Goal: Task Accomplishment & Management: Complete application form

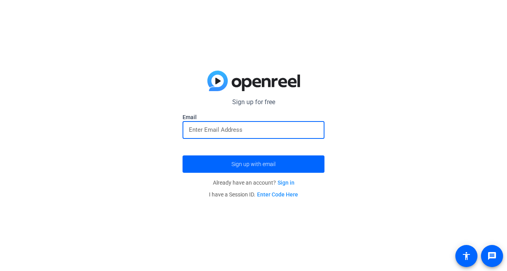
click at [257, 131] on input "email" at bounding box center [253, 129] width 129 height 9
click at [254, 164] on button "Sign up with email" at bounding box center [254, 163] width 142 height 17
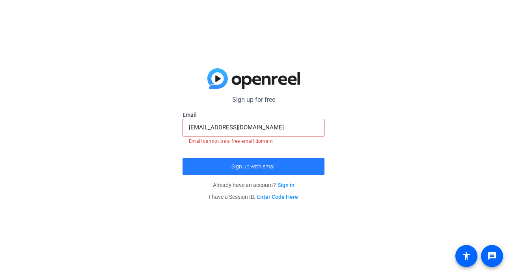
click at [283, 169] on span "submit" at bounding box center [254, 166] width 142 height 19
click at [278, 168] on span "submit" at bounding box center [254, 166] width 142 height 19
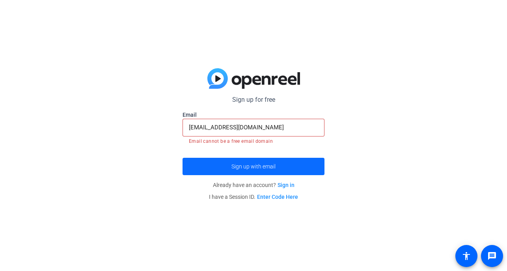
click at [278, 168] on span "submit" at bounding box center [254, 166] width 142 height 19
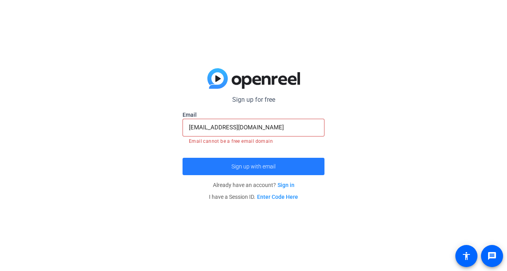
click at [278, 168] on span "submit" at bounding box center [254, 166] width 142 height 19
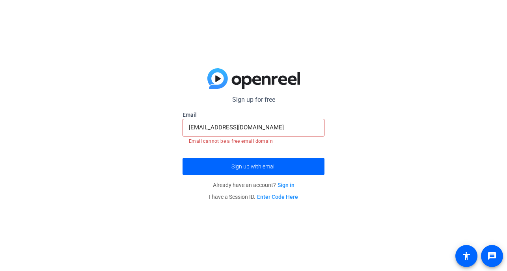
click at [278, 132] on input "[EMAIL_ADDRESS][DOMAIN_NAME]" at bounding box center [253, 127] width 129 height 9
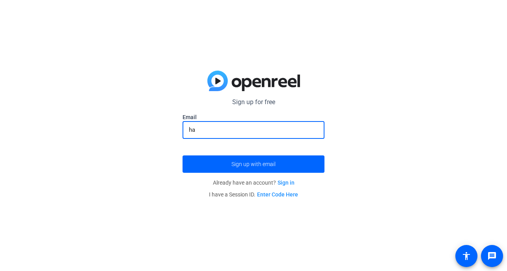
type input "h"
click at [273, 132] on input "email" at bounding box center [253, 129] width 129 height 9
type input "[EMAIL_ADDRESS][DOMAIN_NAME]"
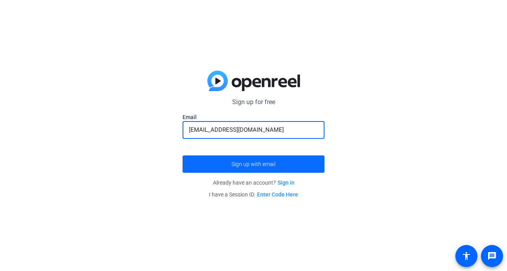
click at [263, 168] on span "submit" at bounding box center [254, 164] width 142 height 19
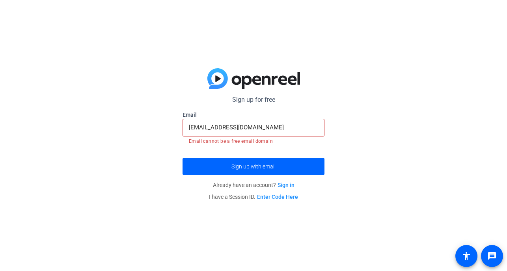
click at [256, 78] on img at bounding box center [253, 78] width 93 height 21
